Goal: Task Accomplishment & Management: Manage account settings

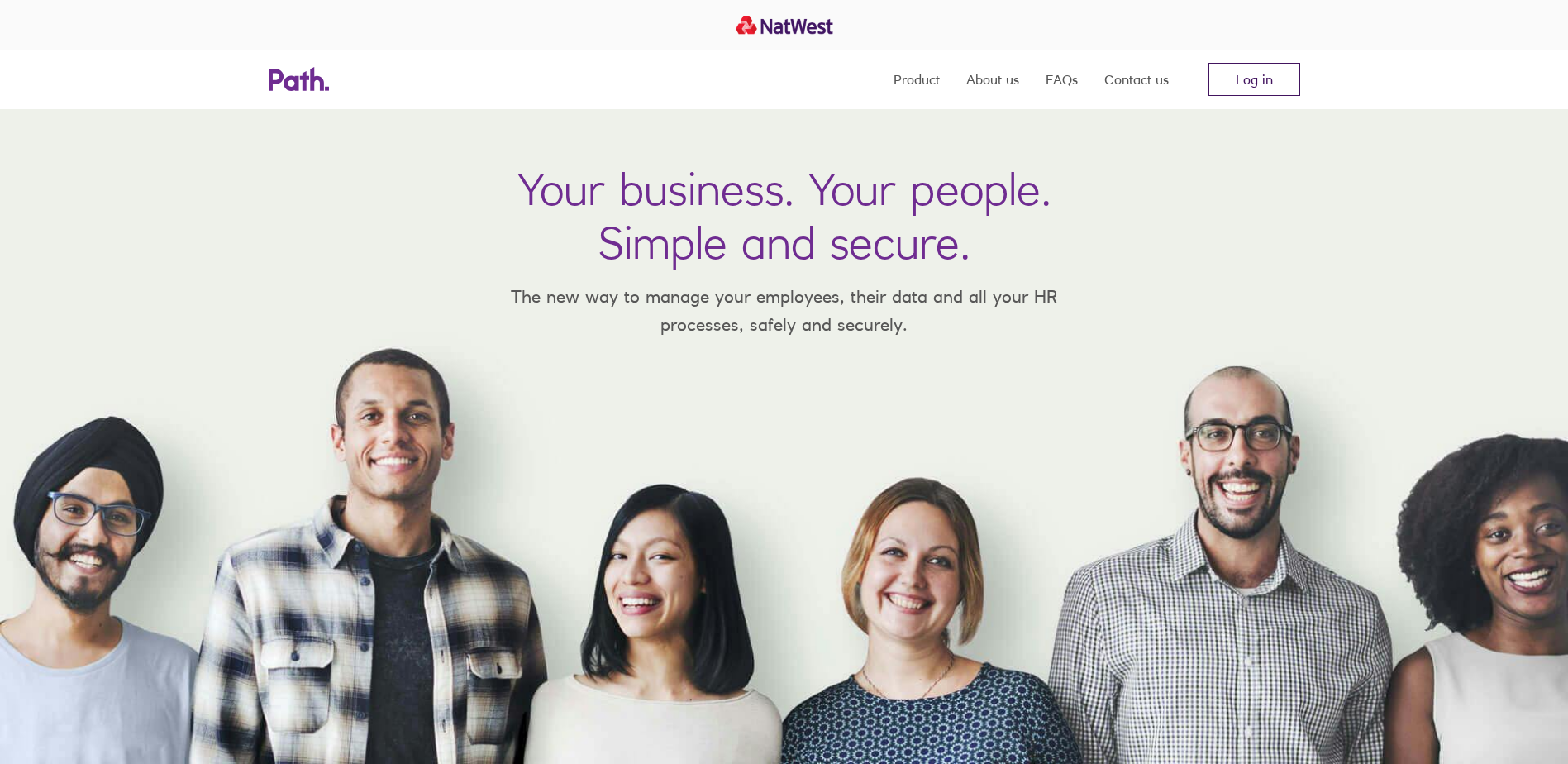
click at [1248, 81] on link "Log in" at bounding box center [1254, 78] width 92 height 33
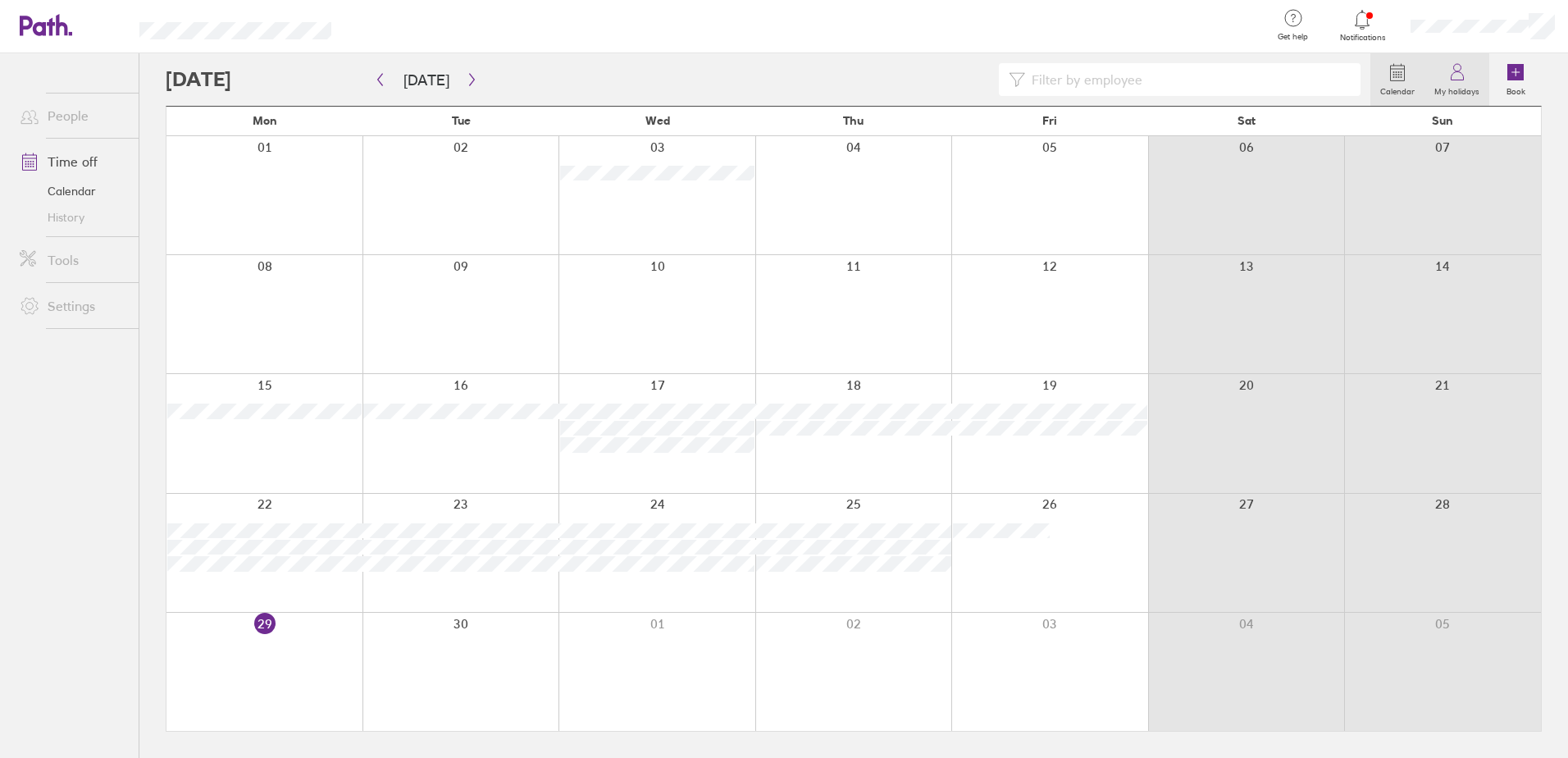
click at [1453, 84] on label "My holidays" at bounding box center [1456, 89] width 65 height 15
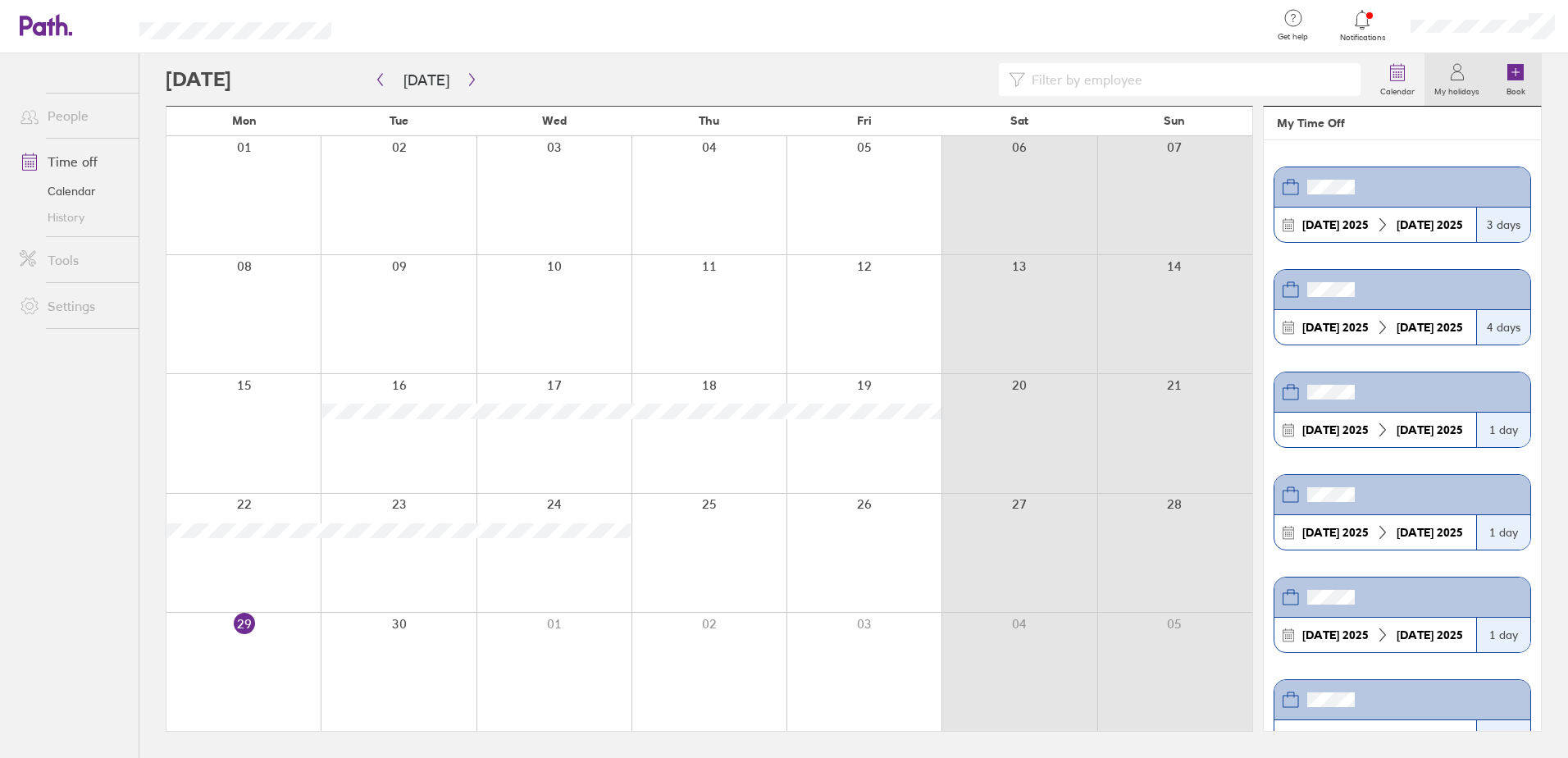
click at [1521, 76] on icon at bounding box center [1515, 72] width 17 height 17
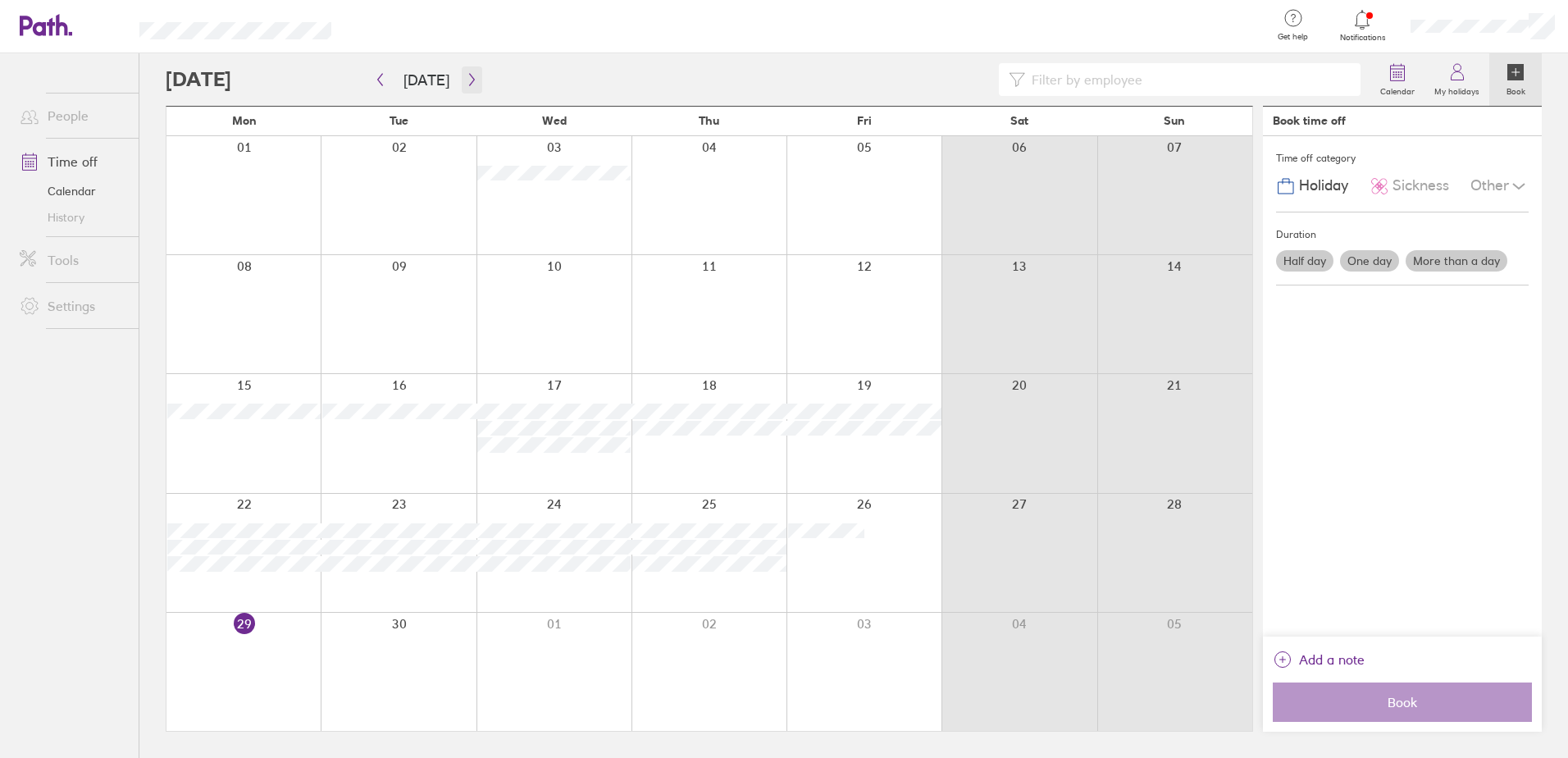
click at [468, 72] on button "button" at bounding box center [471, 81] width 21 height 27
click at [469, 77] on icon "button" at bounding box center [471, 80] width 5 height 13
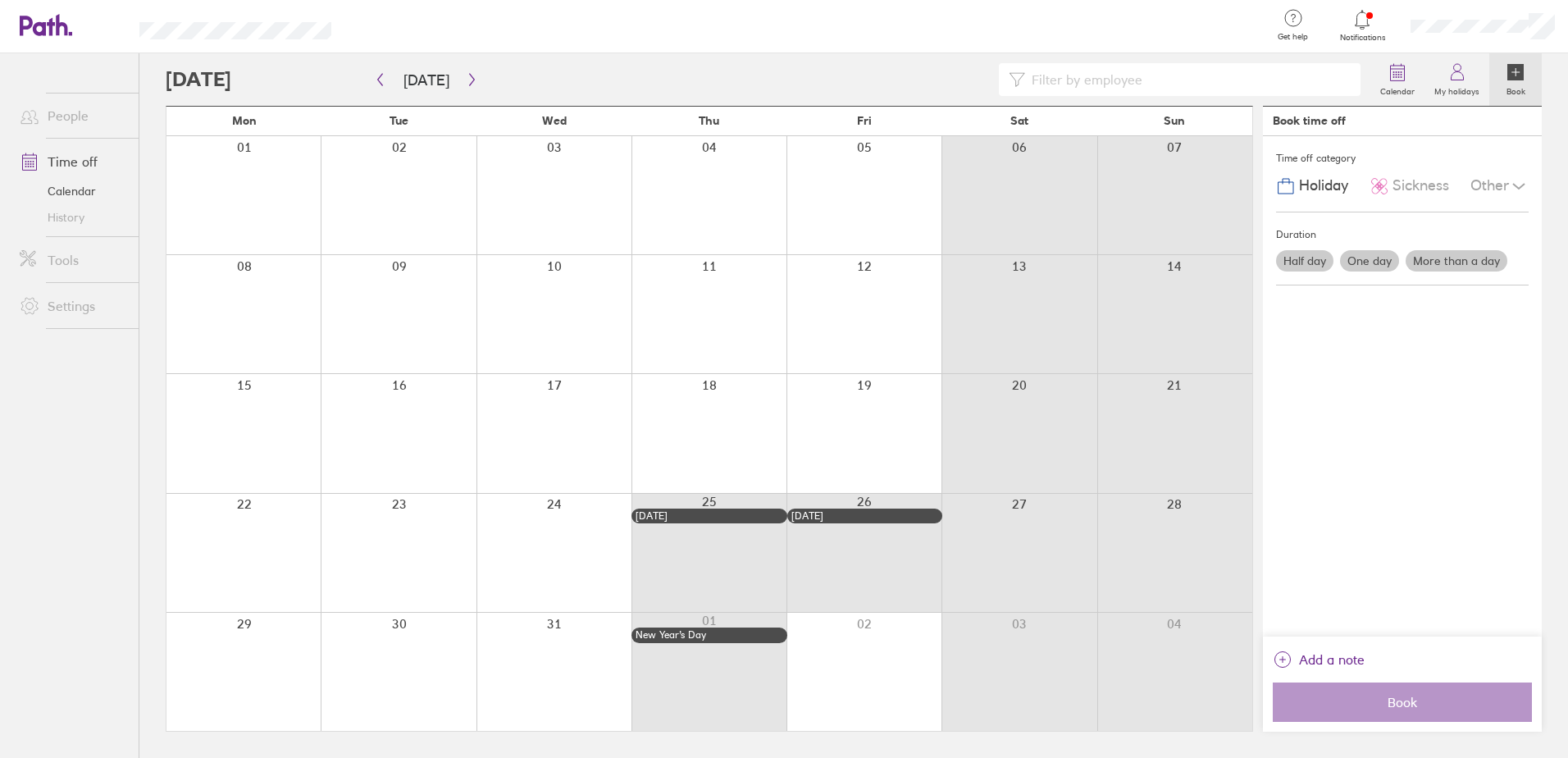
click at [261, 302] on div at bounding box center [243, 314] width 154 height 118
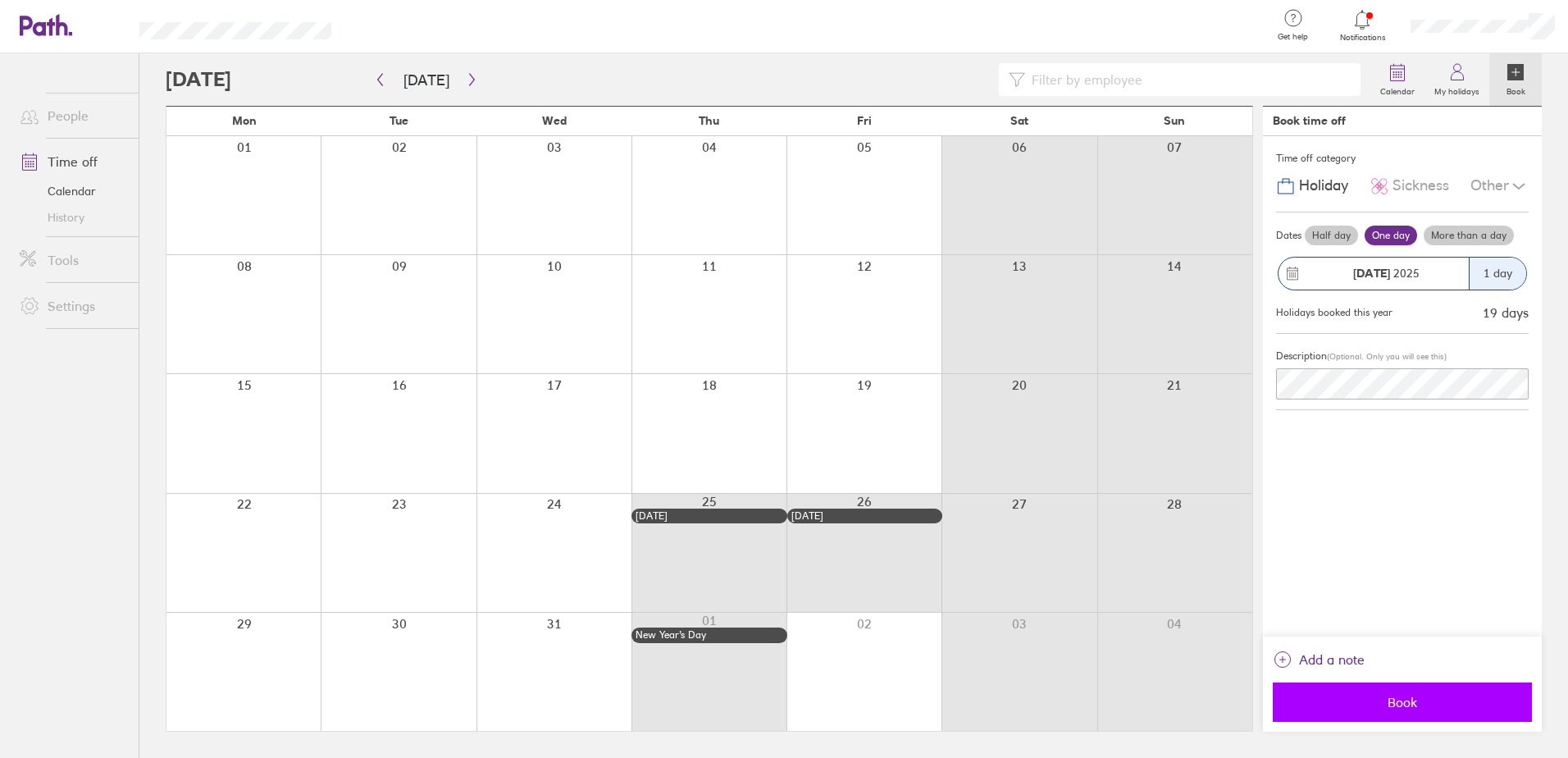
click at [1412, 718] on button "Book" at bounding box center [1402, 702] width 259 height 39
